Goal: Task Accomplishment & Management: Manage account settings

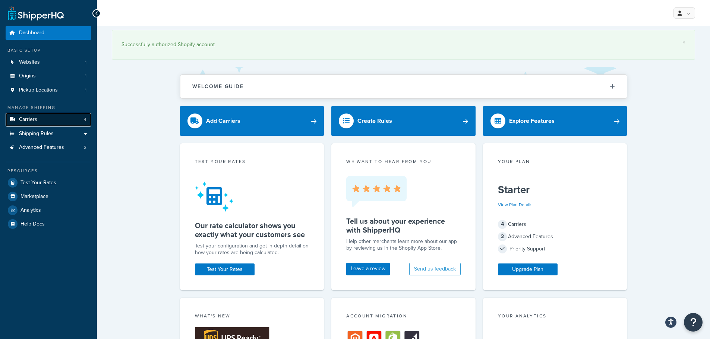
click at [38, 123] on link "Carriers 4" at bounding box center [49, 120] width 86 height 14
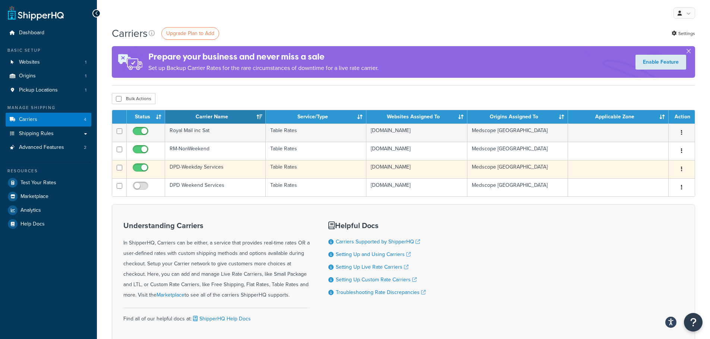
click at [202, 171] on td "DPD-Weekday Services" at bounding box center [215, 169] width 101 height 18
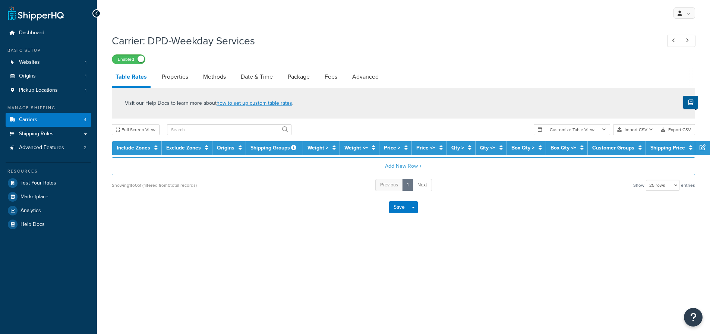
select select "25"
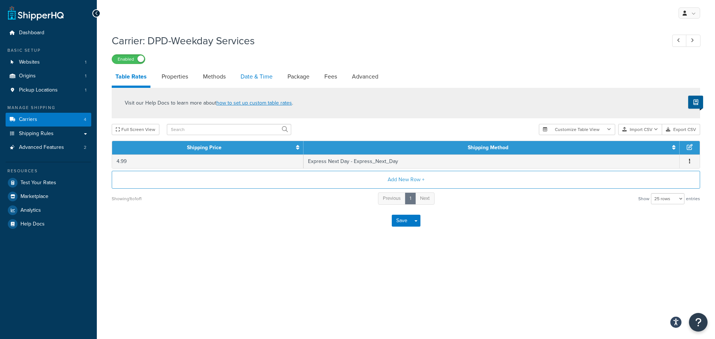
click at [255, 75] on link "Date & Time" at bounding box center [256, 77] width 39 height 18
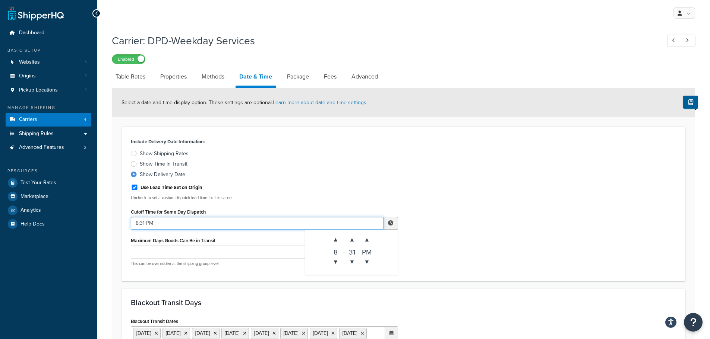
click at [135, 223] on input "8:31 PM" at bounding box center [257, 223] width 253 height 13
type input "12:31 PM"
click at [293, 182] on div "Use Lead Time Set on Origin" at bounding box center [264, 186] width 267 height 11
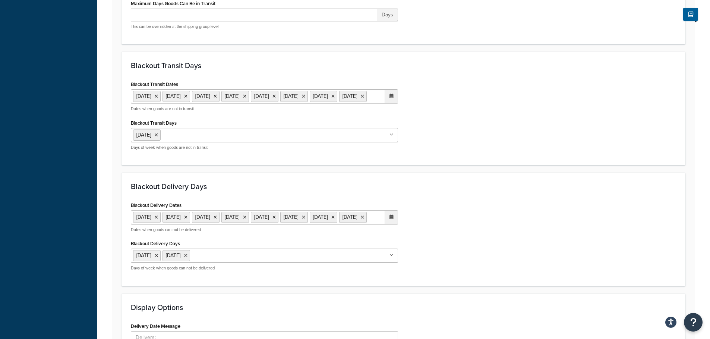
scroll to position [434, 0]
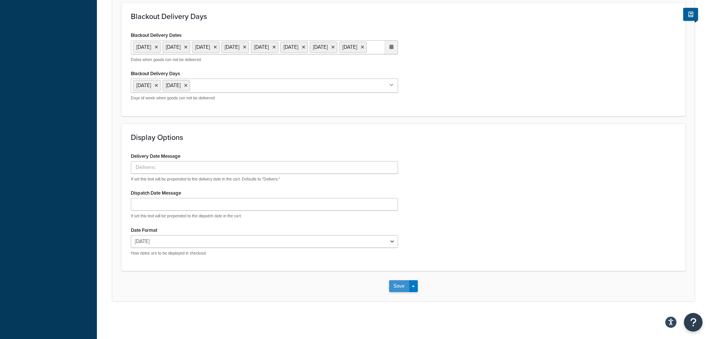
click at [402, 287] on button "Save" at bounding box center [399, 287] width 20 height 12
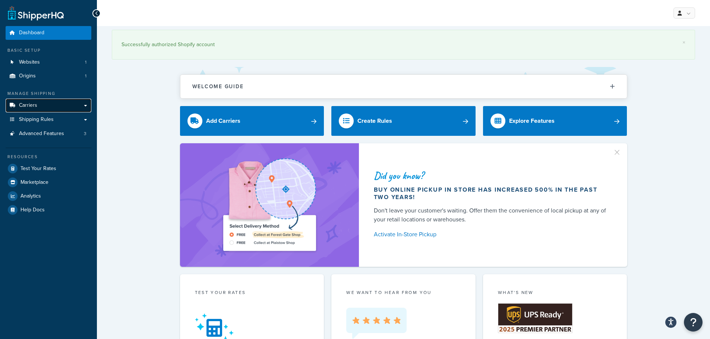
click at [60, 107] on link "Carriers" at bounding box center [49, 106] width 86 height 14
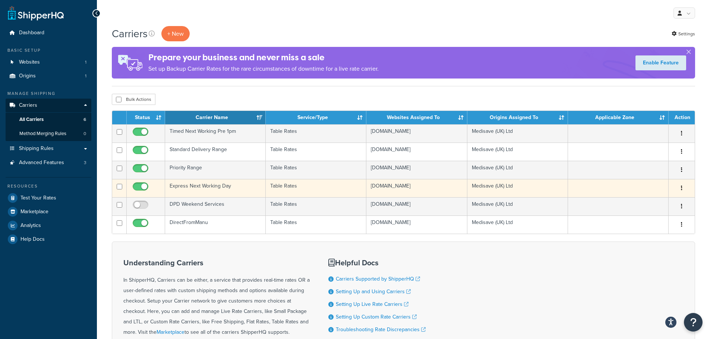
click at [199, 186] on td "Express Next Working Day" at bounding box center [215, 188] width 101 height 18
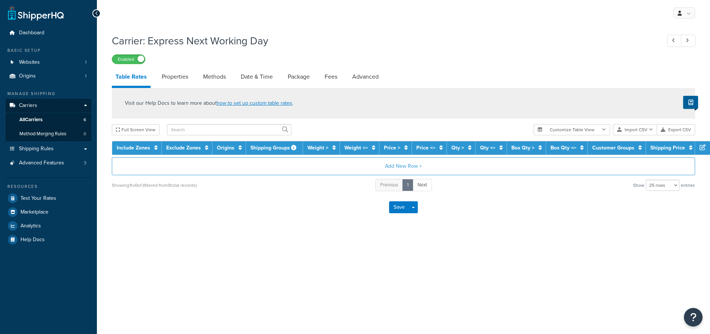
select select "25"
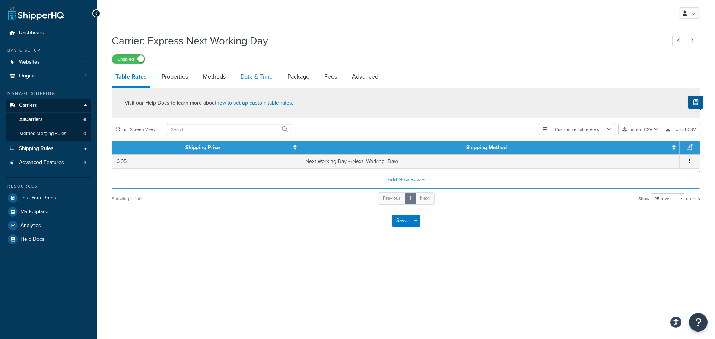
click at [251, 77] on link "Date & Time" at bounding box center [256, 77] width 39 height 18
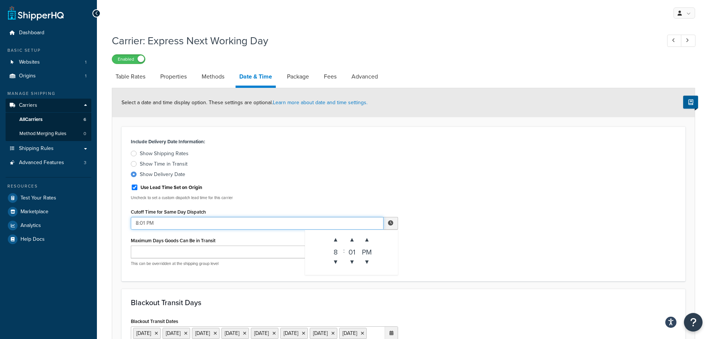
click at [138, 223] on input "8:01 PM" at bounding box center [257, 223] width 253 height 13
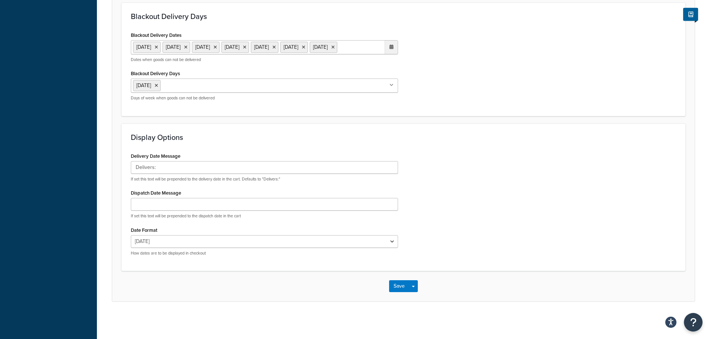
scroll to position [434, 0]
type input "12:01 PM"
click at [394, 288] on button "Save" at bounding box center [399, 287] width 20 height 12
